Goal: Obtain resource: Download file/media

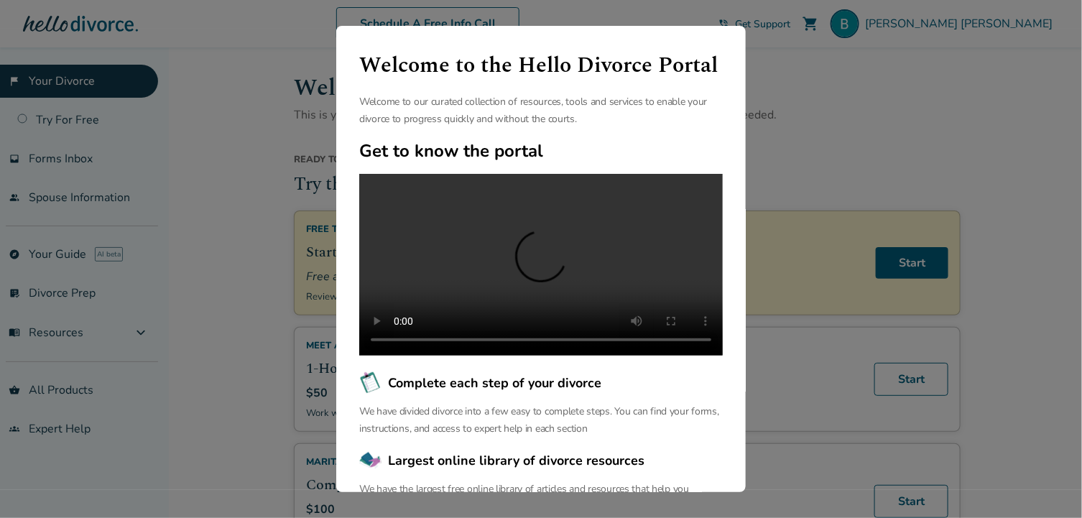
scroll to position [156, 0]
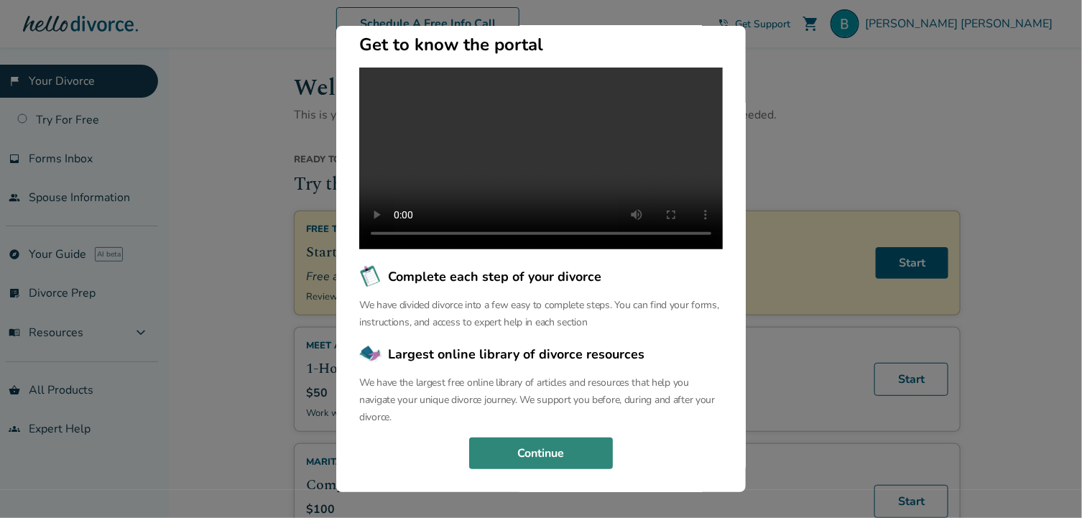
click at [561, 446] on button "Continue" at bounding box center [541, 453] width 144 height 32
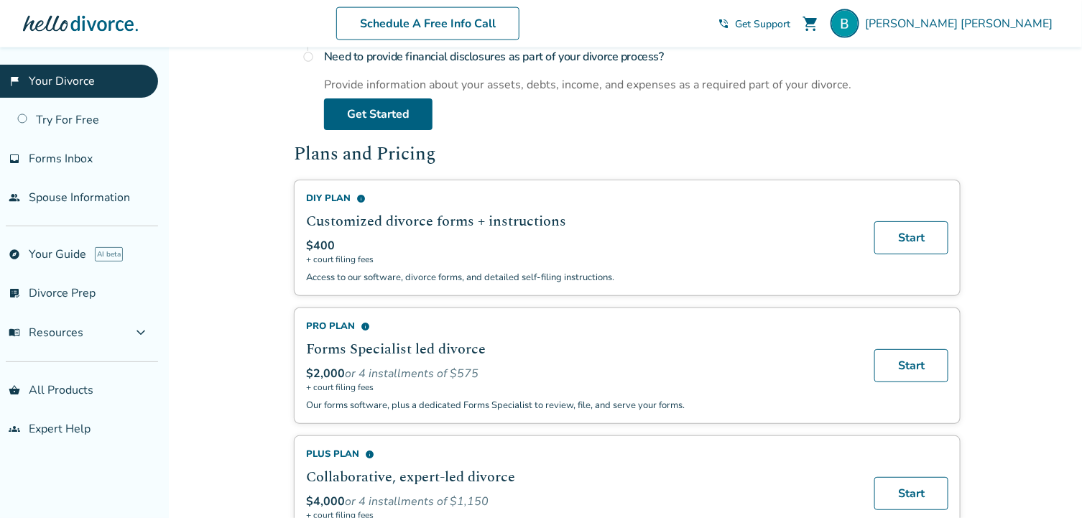
scroll to position [785, 0]
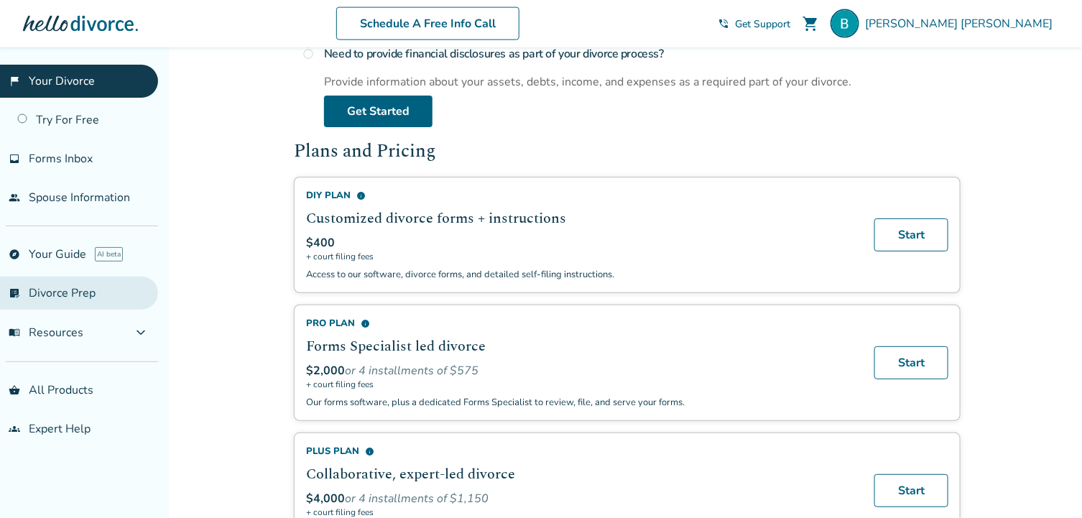
click at [72, 289] on link "list_alt_check Divorce Prep" at bounding box center [79, 293] width 158 height 33
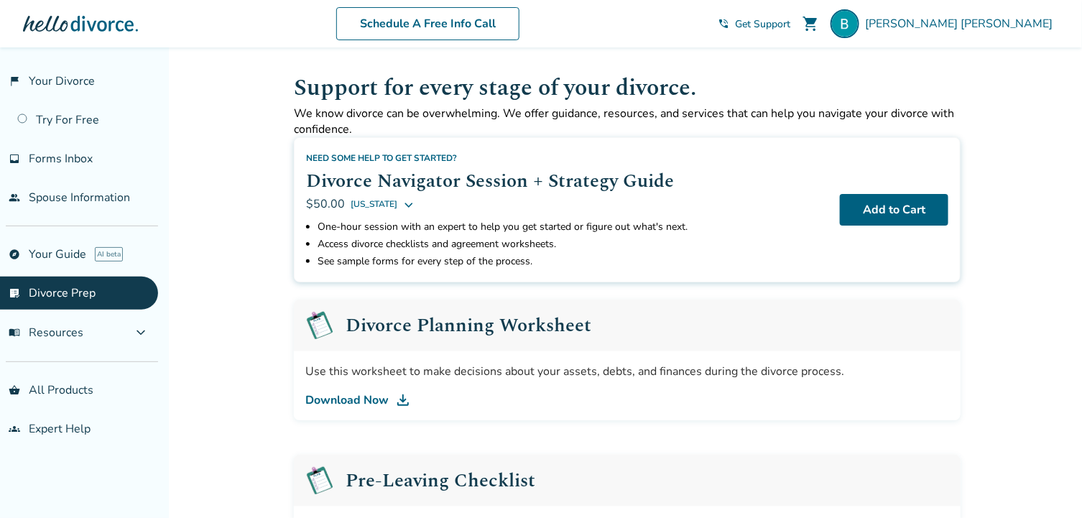
click at [373, 379] on div "Use this worksheet to make decisions about your assets, debts, and finances dur…" at bounding box center [627, 385] width 667 height 69
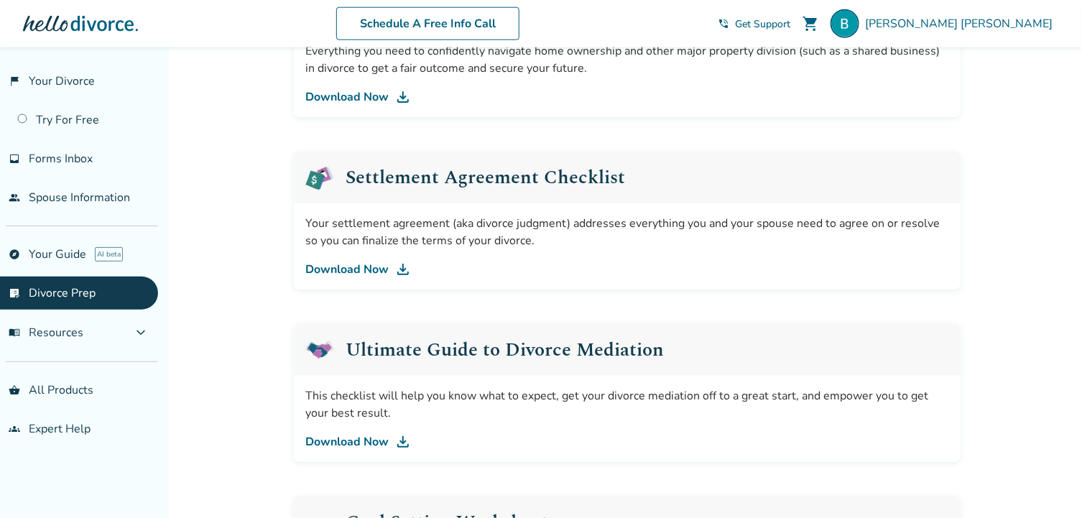
scroll to position [630, 0]
click at [369, 264] on link "Download Now" at bounding box center [627, 269] width 644 height 17
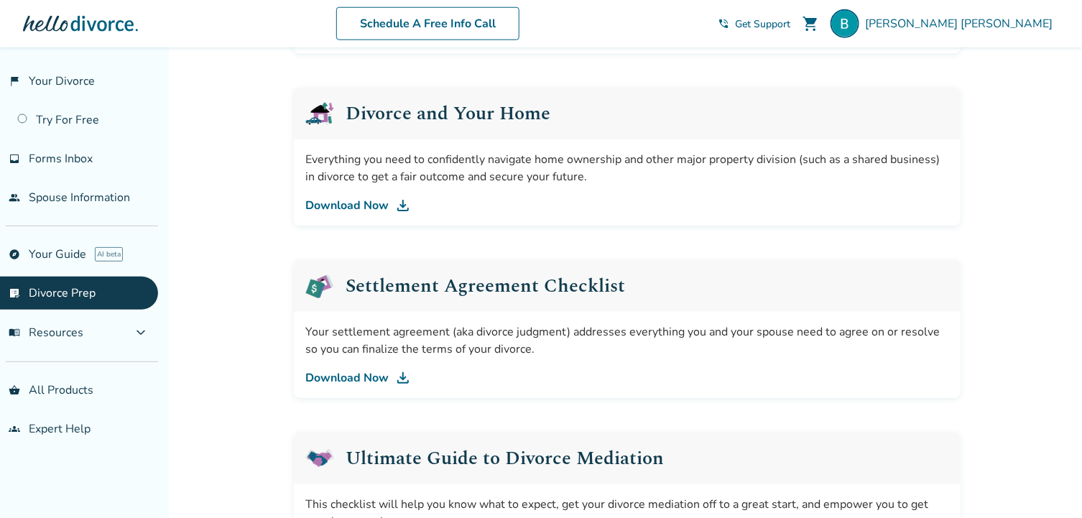
scroll to position [521, 0]
click at [356, 202] on link "Download Now" at bounding box center [627, 206] width 644 height 17
